Goal: Task Accomplishment & Management: Use online tool/utility

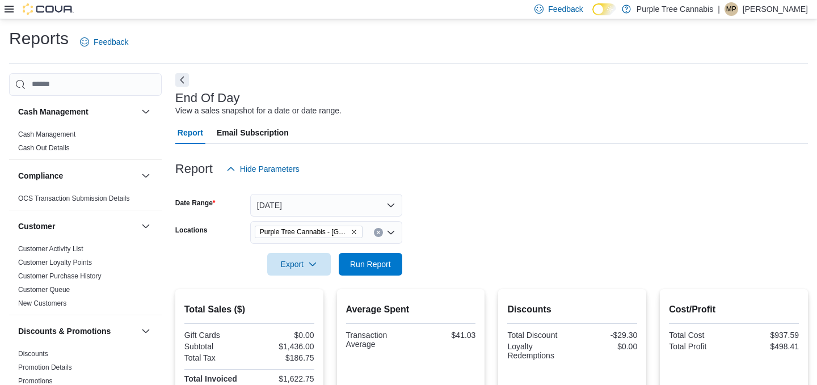
scroll to position [10, 0]
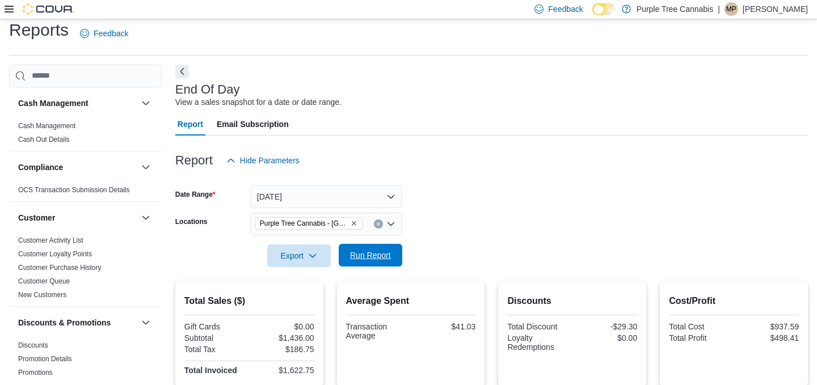
click at [357, 252] on span "Run Report" at bounding box center [370, 255] width 41 height 11
